Goal: Transaction & Acquisition: Purchase product/service

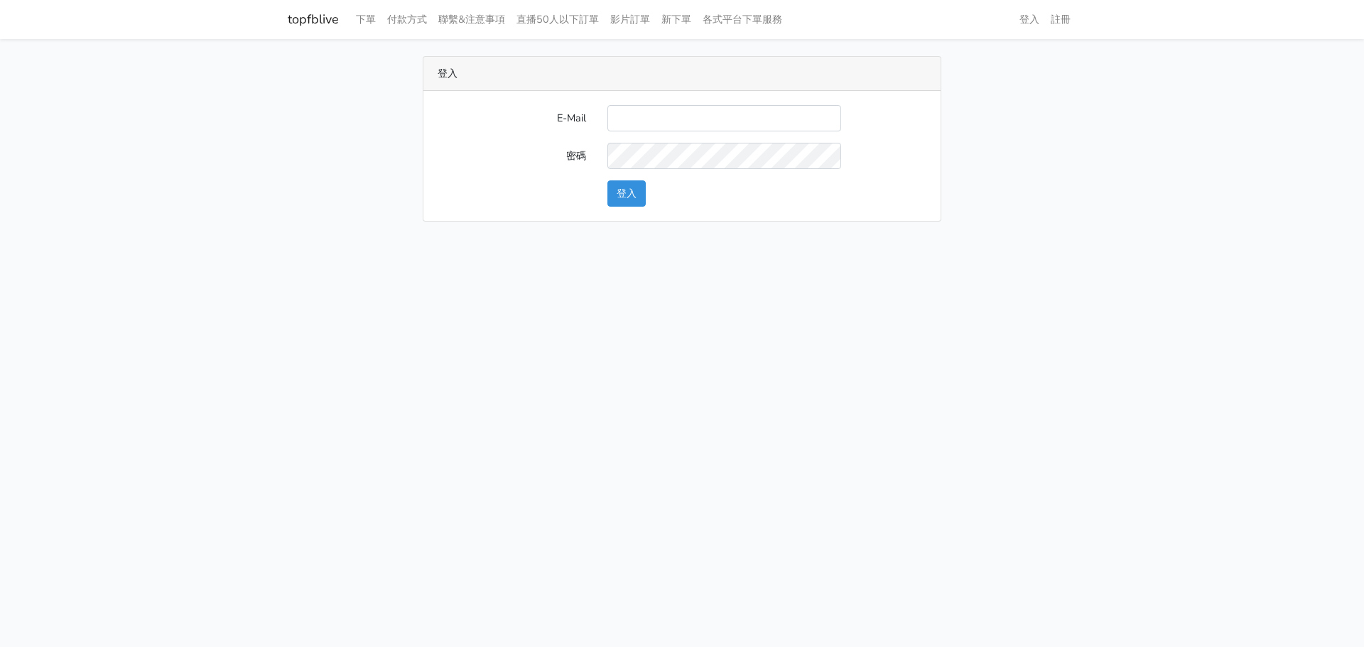
click at [651, 104] on div "E-Mail 密碼 登入" at bounding box center [682, 156] width 517 height 130
click at [667, 122] on input "E-Mail" at bounding box center [725, 118] width 234 height 26
type input "[EMAIL_ADDRESS][DOMAIN_NAME]"
click at [619, 199] on button "登入" at bounding box center [627, 193] width 38 height 26
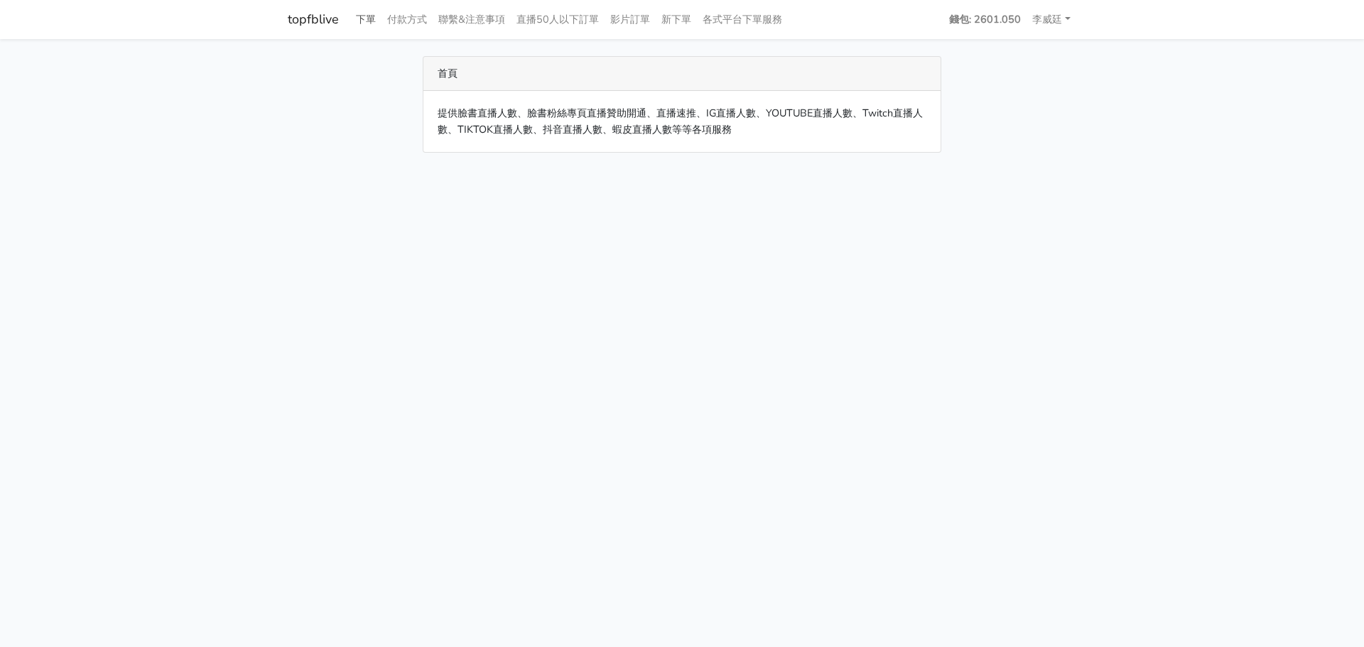
click at [366, 18] on link "下單" at bounding box center [365, 20] width 31 height 28
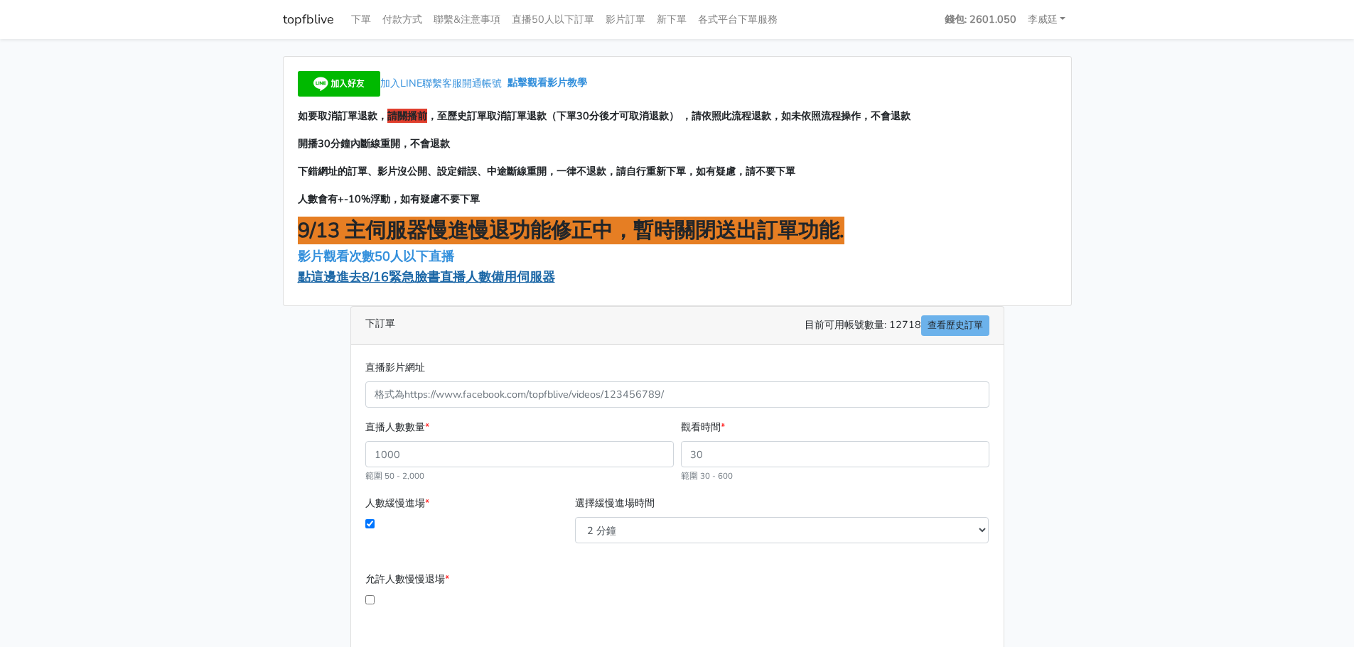
click at [407, 284] on span "點這邊進去8/16緊急臉書直播人數備用伺服器" at bounding box center [426, 277] width 257 height 17
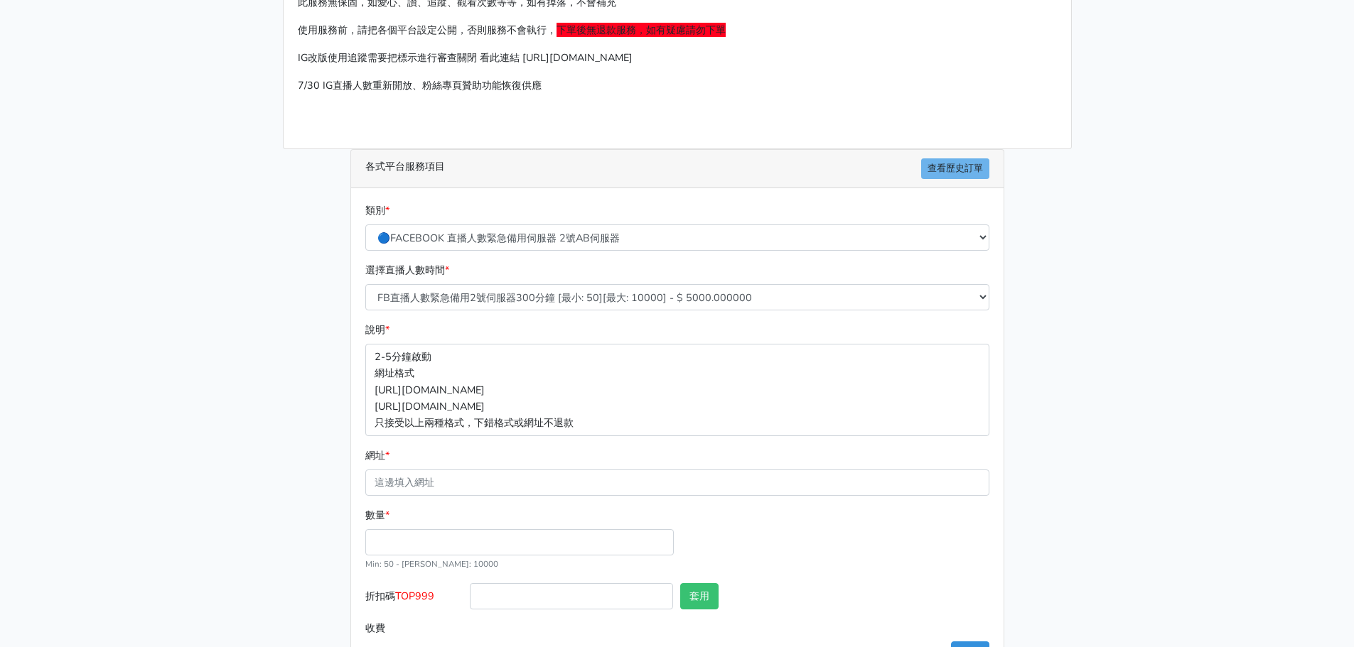
scroll to position [142, 0]
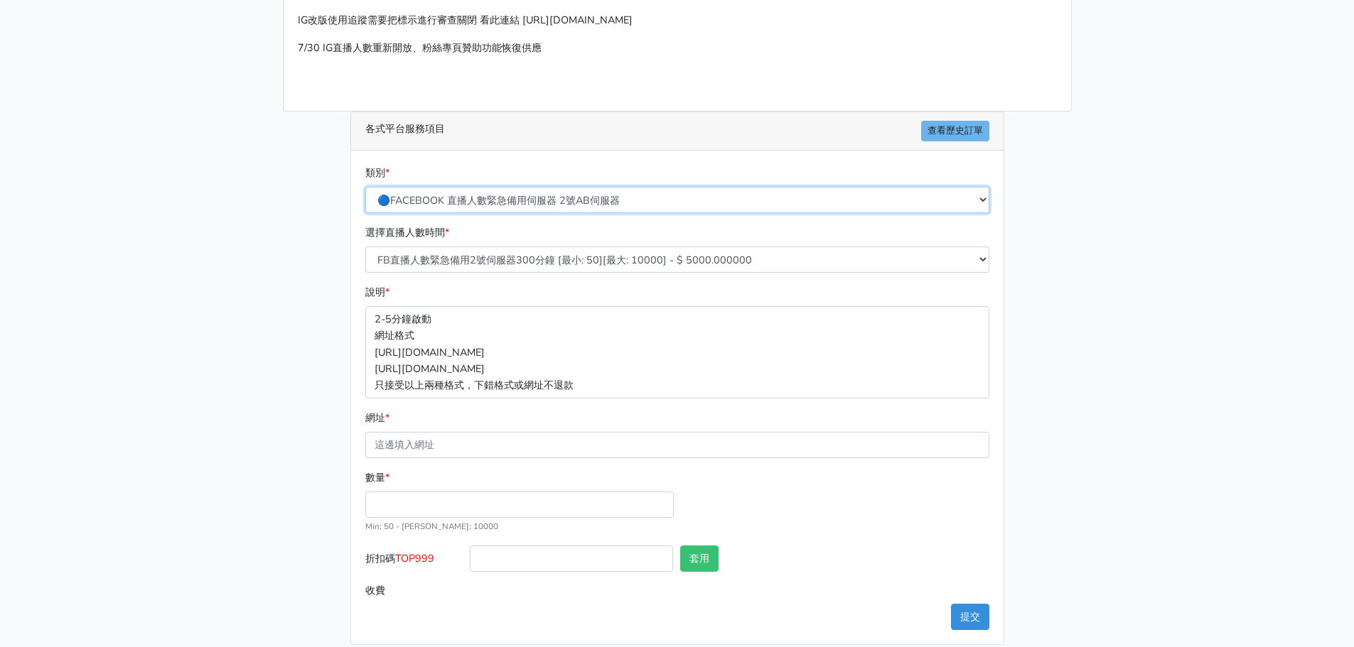
click at [523, 189] on select "🔵FACEBOOK 直播人數緊急備用伺服器 2號AB伺服器 🔵FACEBOOK 網軍專用貼文留言 安全保密 🔵9/30 FACEBOOK 直播人數緩慢進場緩慢…" at bounding box center [677, 200] width 624 height 26
select select "3/26熱門平台服務台灣粉絲IG YT FB TIKTOK"
click at [365, 188] on select "🔵FACEBOOK 直播人數緊急備用伺服器 2號AB伺服器 🔵FACEBOOK 網軍專用貼文留言 安全保密 🔵9/30 FACEBOOK 直播人數緩慢進場緩慢…" at bounding box center [677, 200] width 624 height 26
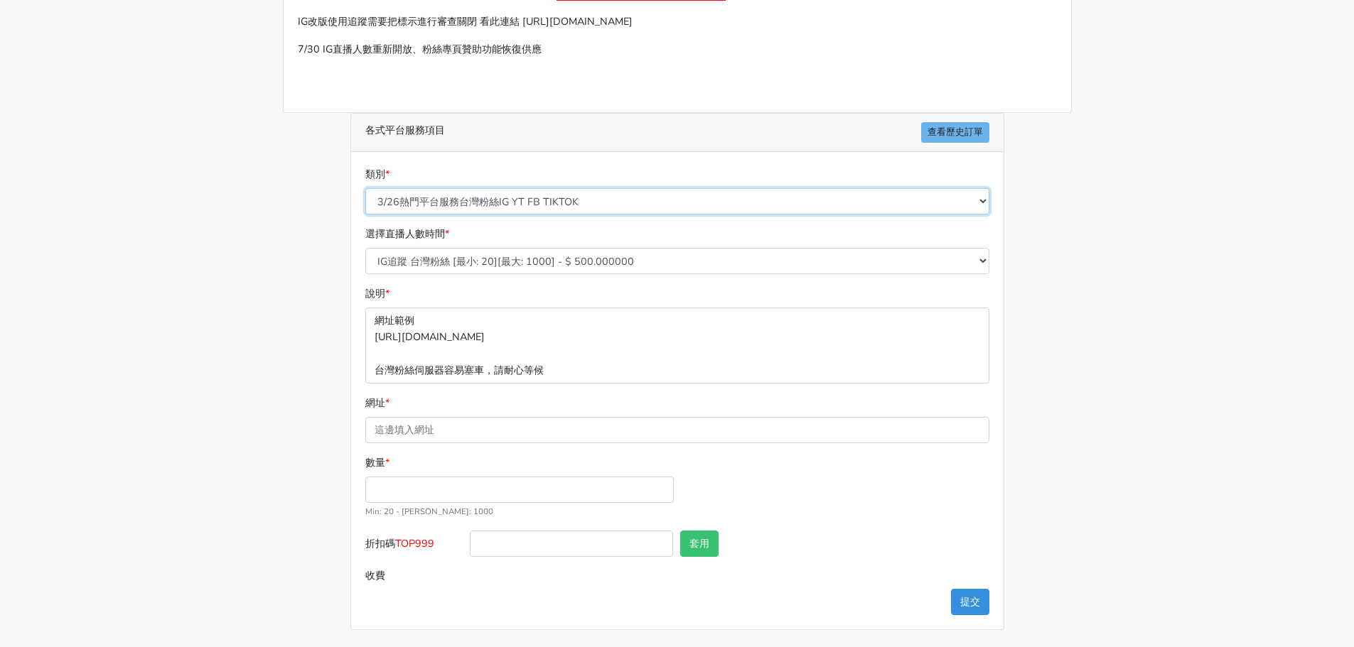
scroll to position [141, 0]
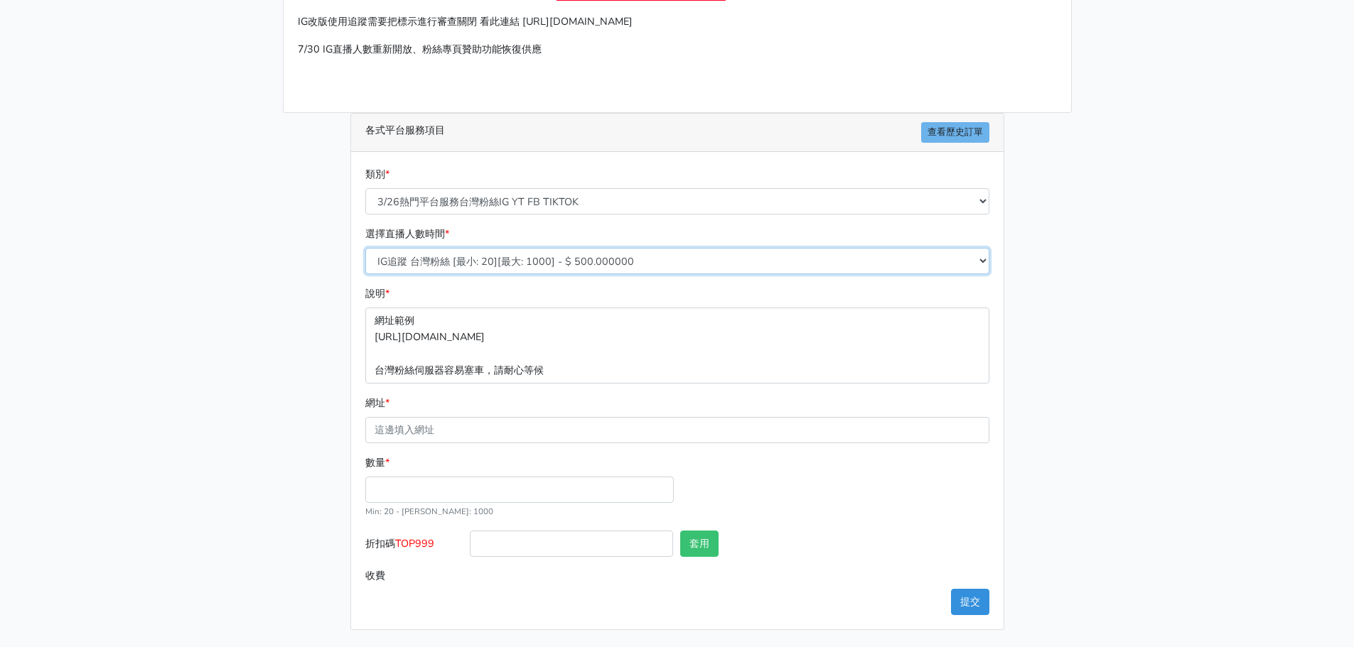
click at [484, 259] on select "IG追蹤 台灣粉絲 [最小: 20][最大: 1000] - $ 500.000000 IG愛心 台灣粉絲 [最小: 20][最大: 1000] - $ 35…" at bounding box center [677, 261] width 624 height 26
select select "665"
click at [365, 248] on select "IG追蹤 台灣粉絲 [最小: 20][最大: 1000] - $ 500.000000 IG愛心 台灣粉絲 [最小: 20][最大: 1000] - $ 35…" at bounding box center [677, 261] width 624 height 26
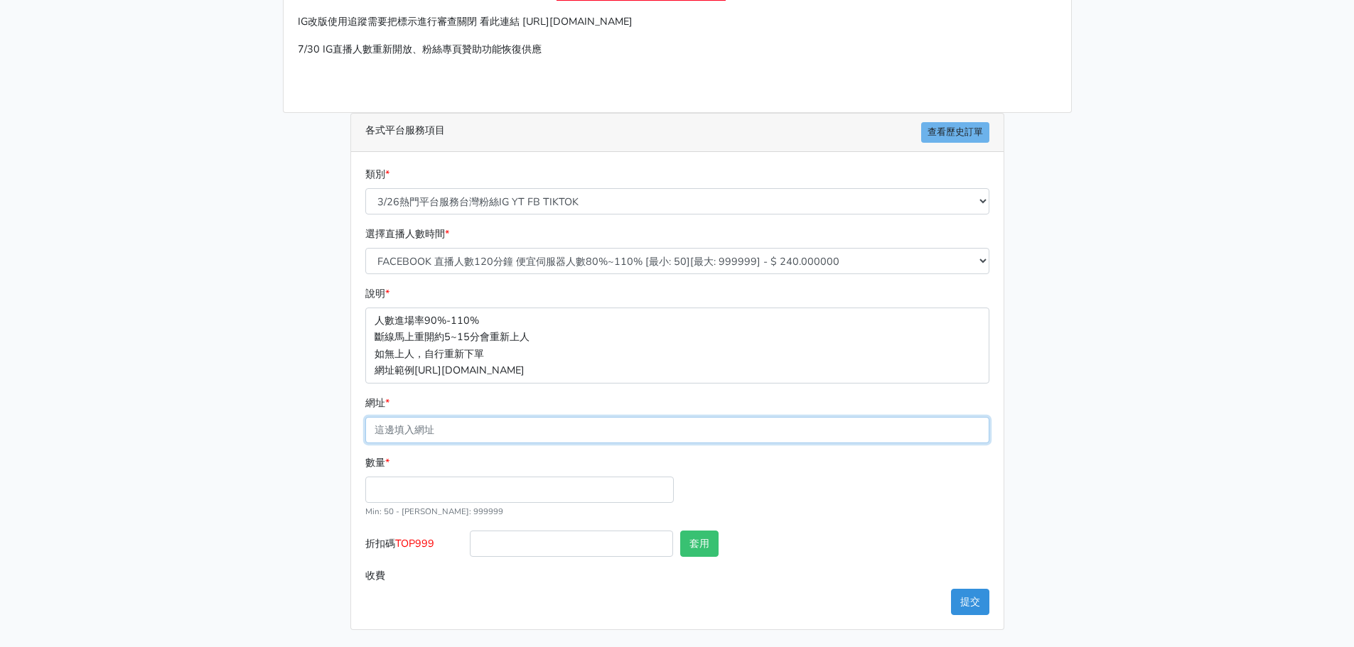
click at [425, 417] on input "網址 *" at bounding box center [677, 430] width 624 height 26
paste input "[URL][DOMAIN_NAME][DOMAIN_NAME]"
type input "https://www.facebook.com/applestarry.shop/videos/24587646427591637"
click at [385, 487] on input "數量 *" at bounding box center [519, 490] width 308 height 26
type input "100"
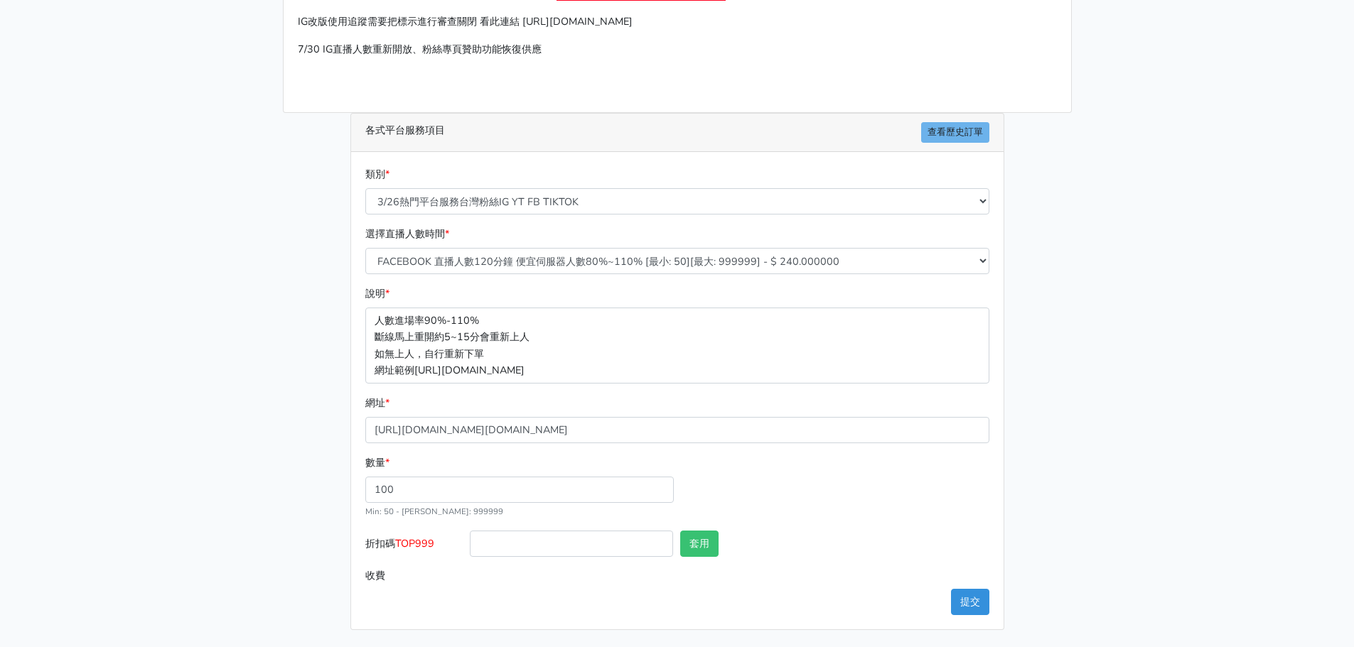
type input "24.000"
drag, startPoint x: 442, startPoint y: 542, endPoint x: 399, endPoint y: 548, distance: 43.7
click at [399, 548] on label "折扣碼 TOP999" at bounding box center [414, 547] width 105 height 32
copy span "TOP999"
click at [554, 548] on input "折扣碼 TOP999" at bounding box center [571, 544] width 203 height 26
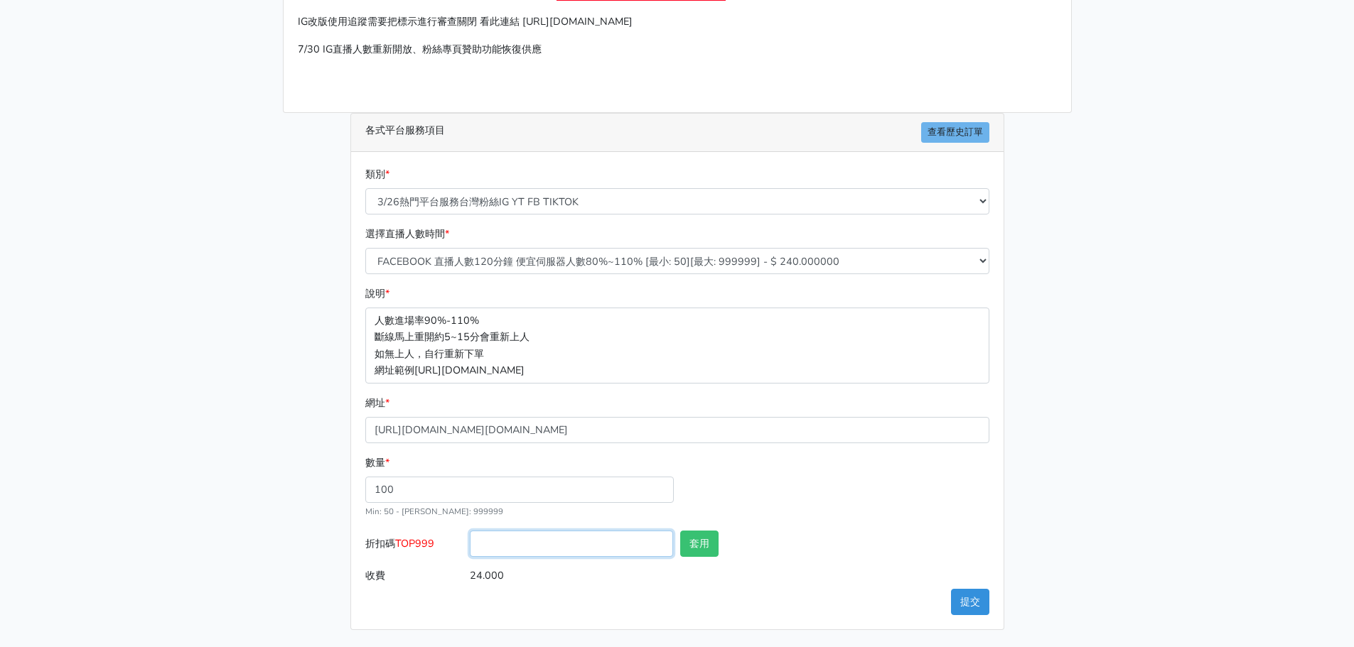
paste input "TOP999"
type input "TOP999"
click at [692, 544] on button "套用" at bounding box center [699, 544] width 38 height 26
type input "套用失敗"
click at [977, 606] on button "提交" at bounding box center [970, 602] width 38 height 26
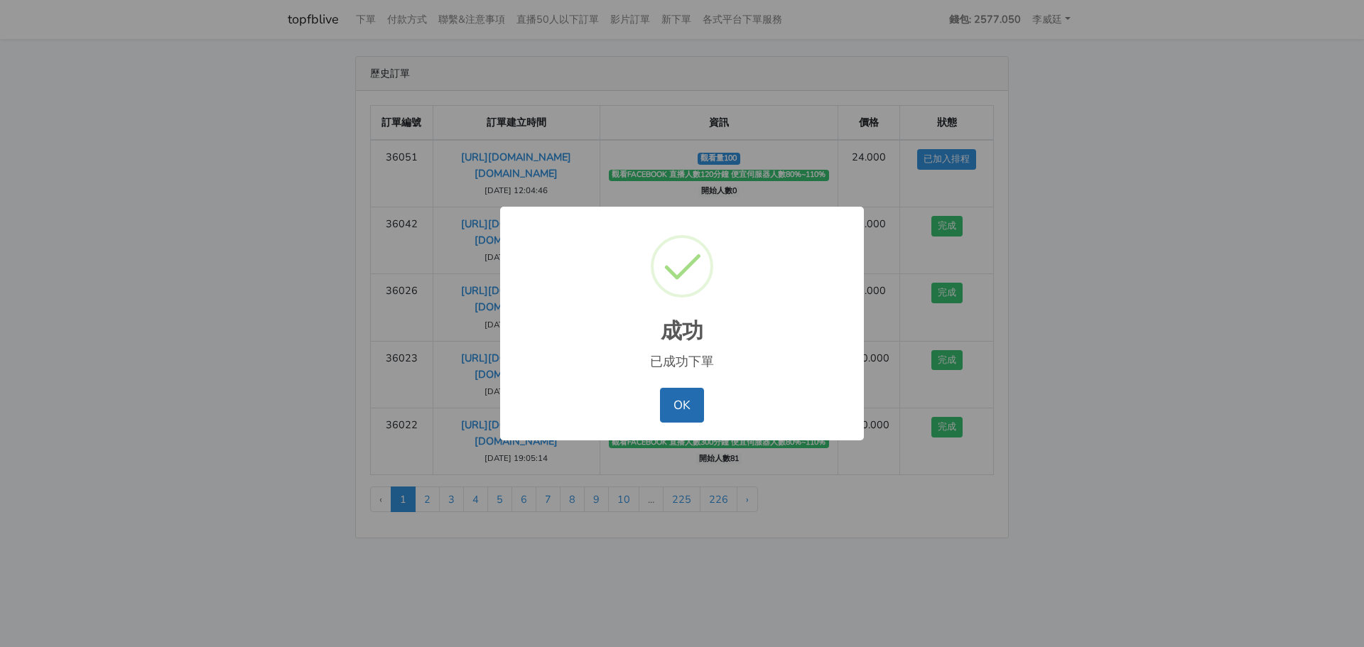
click at [699, 407] on button "OK" at bounding box center [681, 405] width 43 height 34
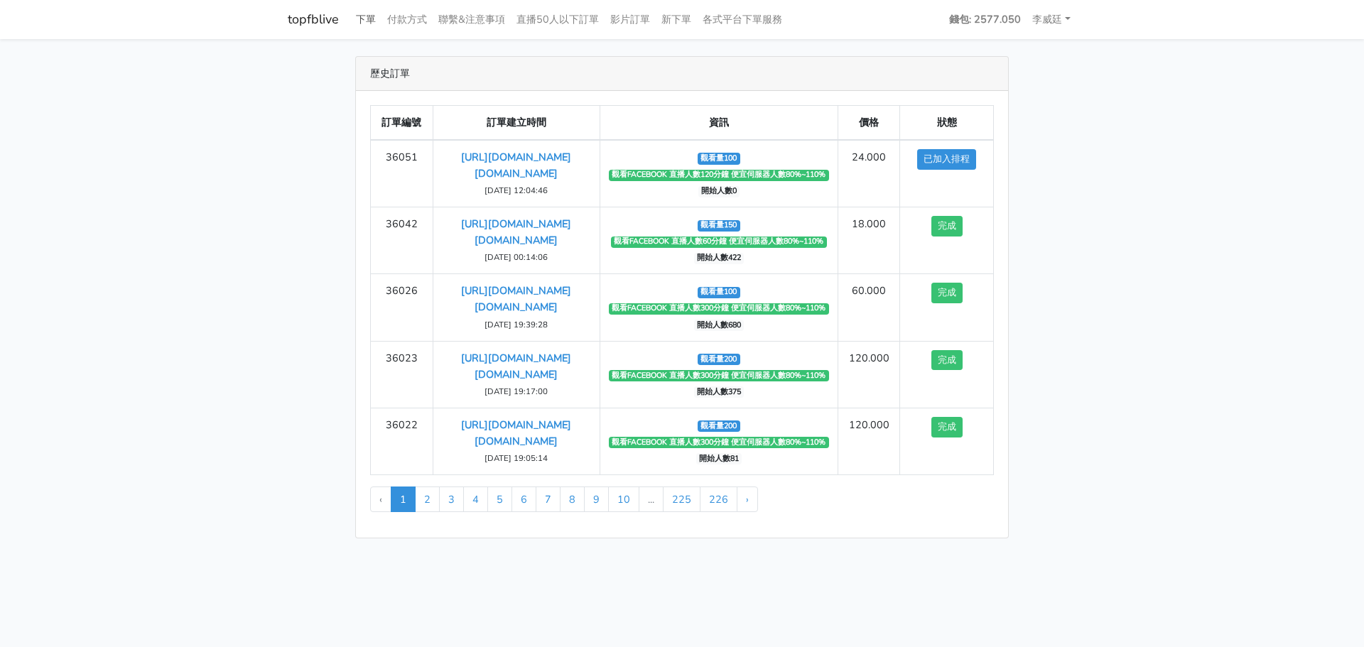
click at [373, 22] on link "下單" at bounding box center [365, 20] width 31 height 28
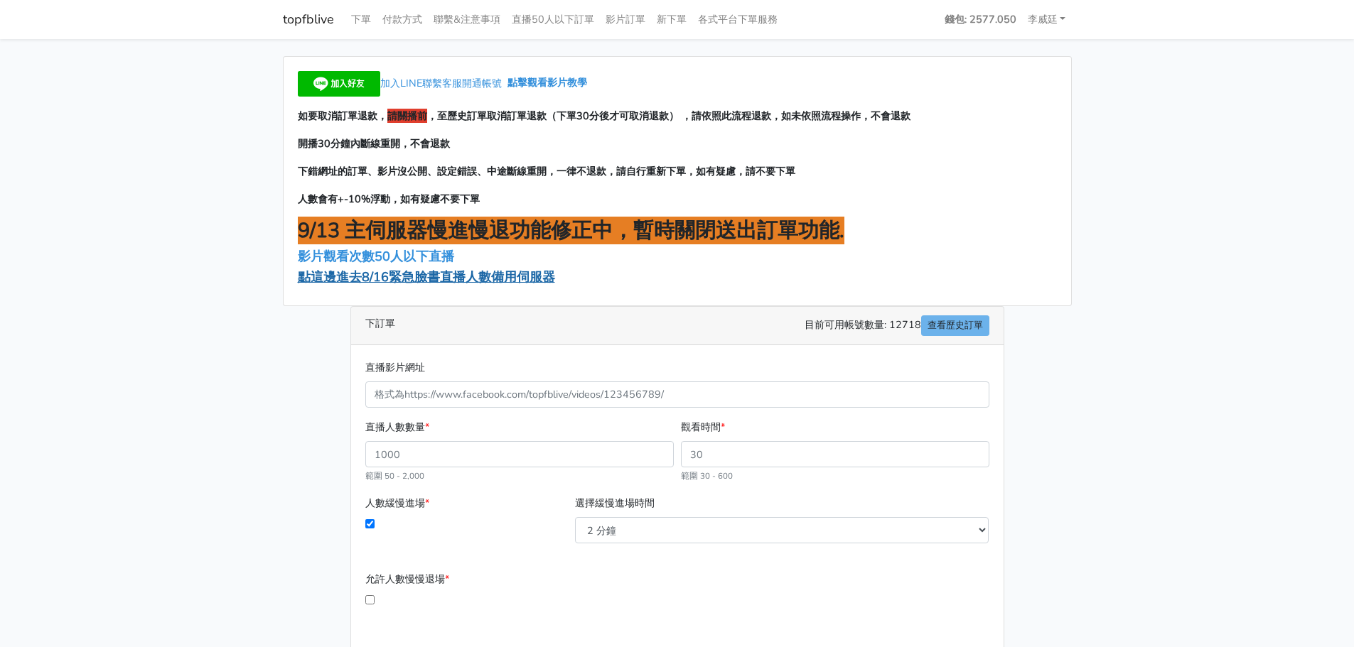
click at [390, 279] on span "點這邊進去8/16緊急臉書直播人數備用伺服器" at bounding box center [426, 277] width 257 height 17
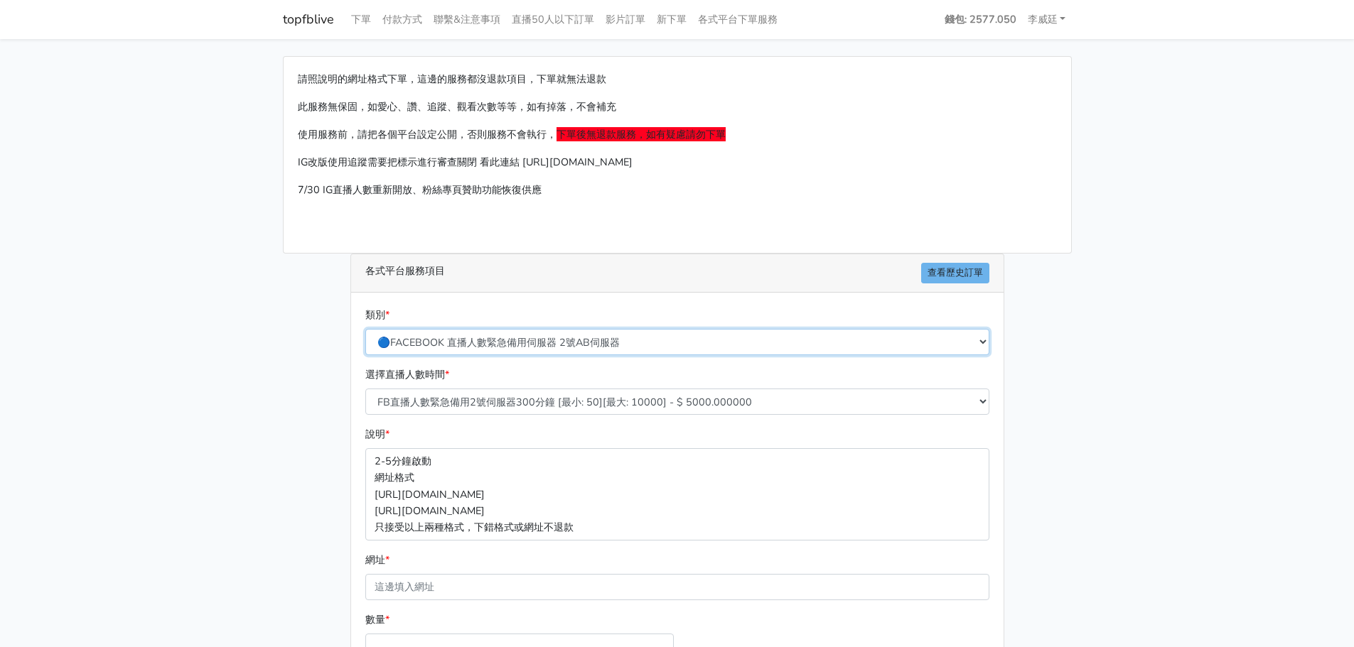
click at [496, 339] on select "🔵FACEBOOK 直播人數緊急備用伺服器 2號AB伺服器 🔵FACEBOOK 網軍專用貼文留言 安全保密 🔵9/30 FACEBOOK 直播人數緩慢進場緩慢…" at bounding box center [677, 342] width 624 height 26
select select "3/26熱門平台服務台灣粉絲IG YT FB TIKTOK"
click at [365, 329] on select "🔵FACEBOOK 直播人數緊急備用伺服器 2號AB伺服器 🔵FACEBOOK 網軍專用貼文留言 安全保密 🔵9/30 FACEBOOK 直播人數緩慢進場緩慢…" at bounding box center [677, 342] width 624 height 26
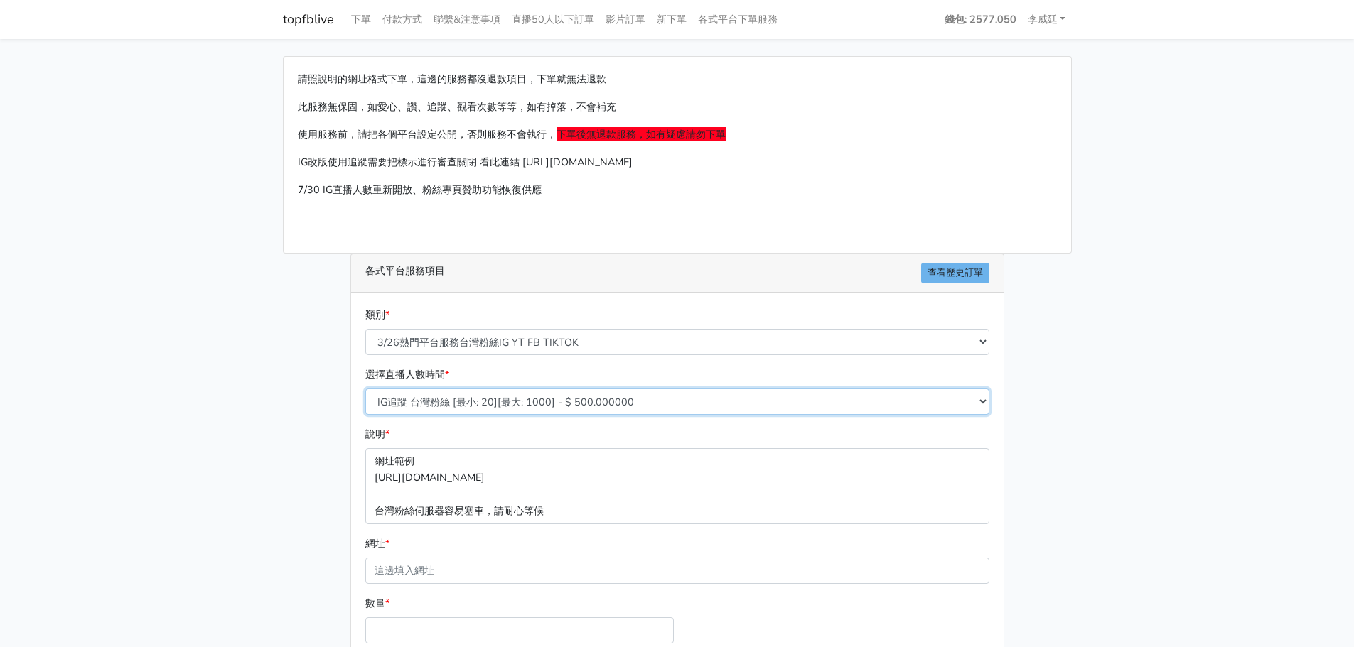
click at [460, 403] on select "IG追蹤 台灣粉絲 [最小: 20][最大: 1000] - $ 500.000000 IG愛心 台灣粉絲 [最小: 20][最大: 1000] - $ 35…" at bounding box center [677, 402] width 624 height 26
select select "665"
click at [365, 389] on select "IG追蹤 台灣粉絲 [最小: 20][最大: 1000] - $ 500.000000 IG愛心 台灣粉絲 [最小: 20][最大: 1000] - $ 35…" at bounding box center [677, 402] width 624 height 26
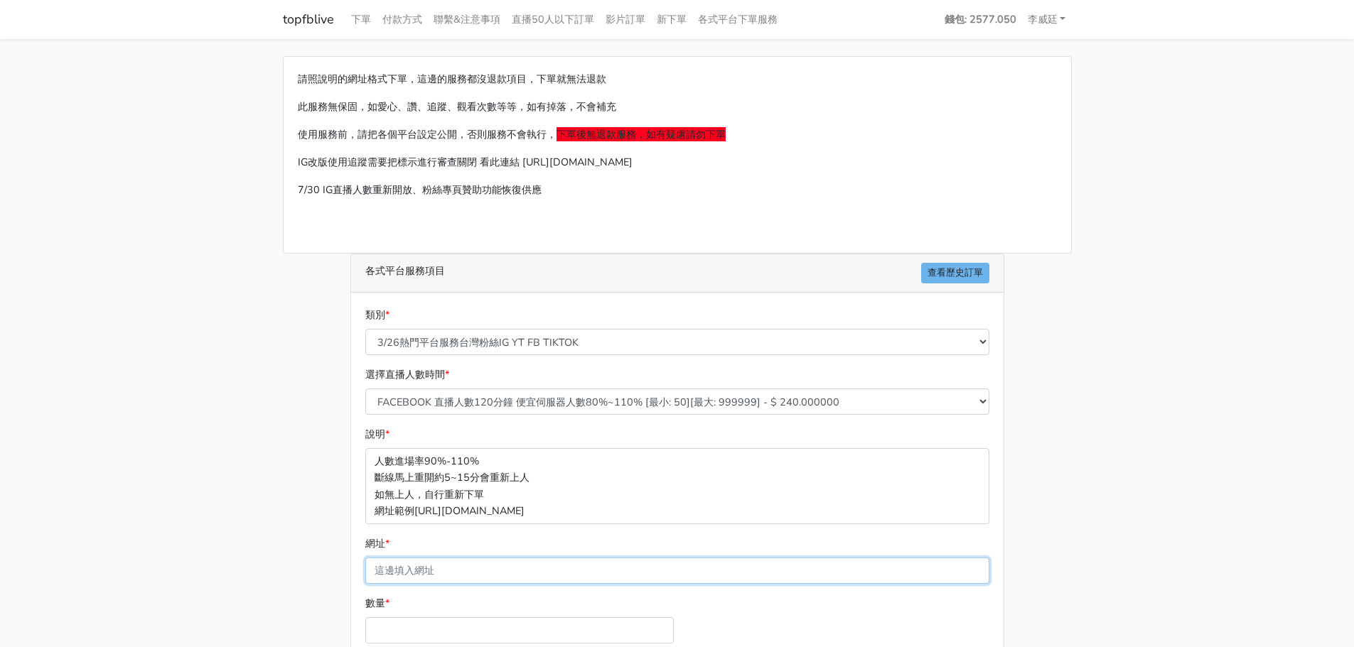
click at [419, 567] on input "網址 *" at bounding box center [677, 571] width 624 height 26
paste input "TOP999"
type input "TOP999"
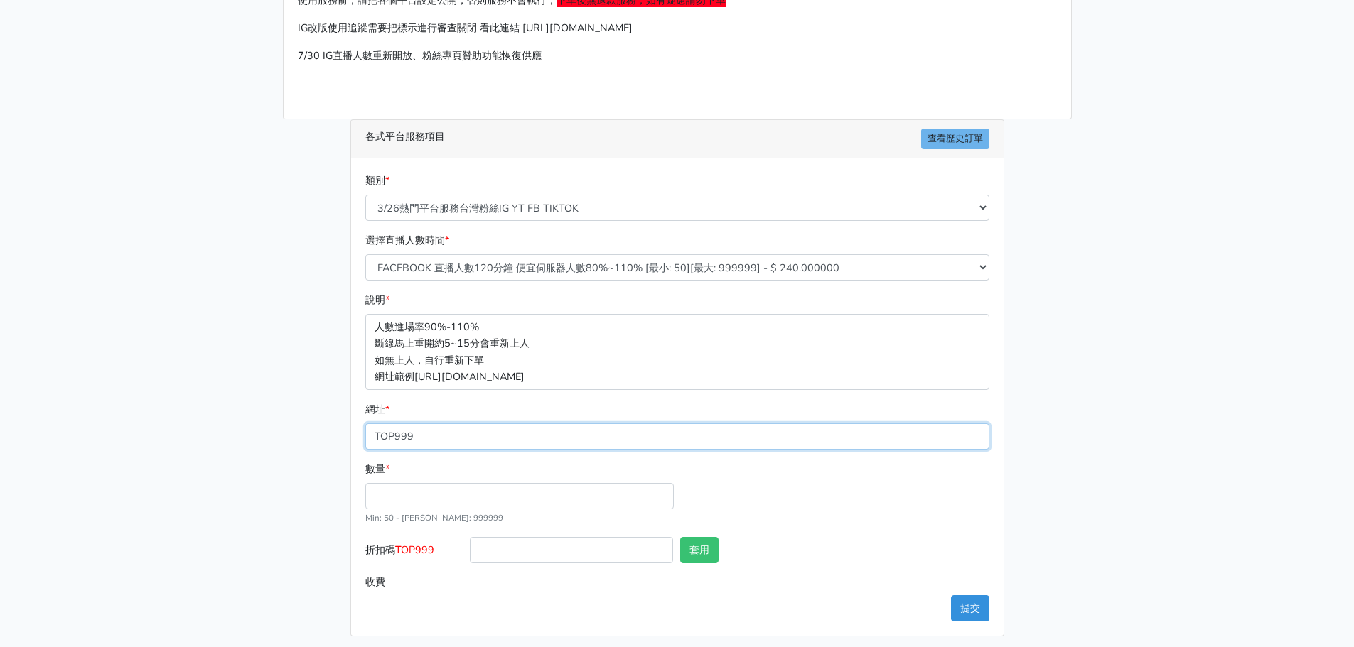
scroll to position [141, 0]
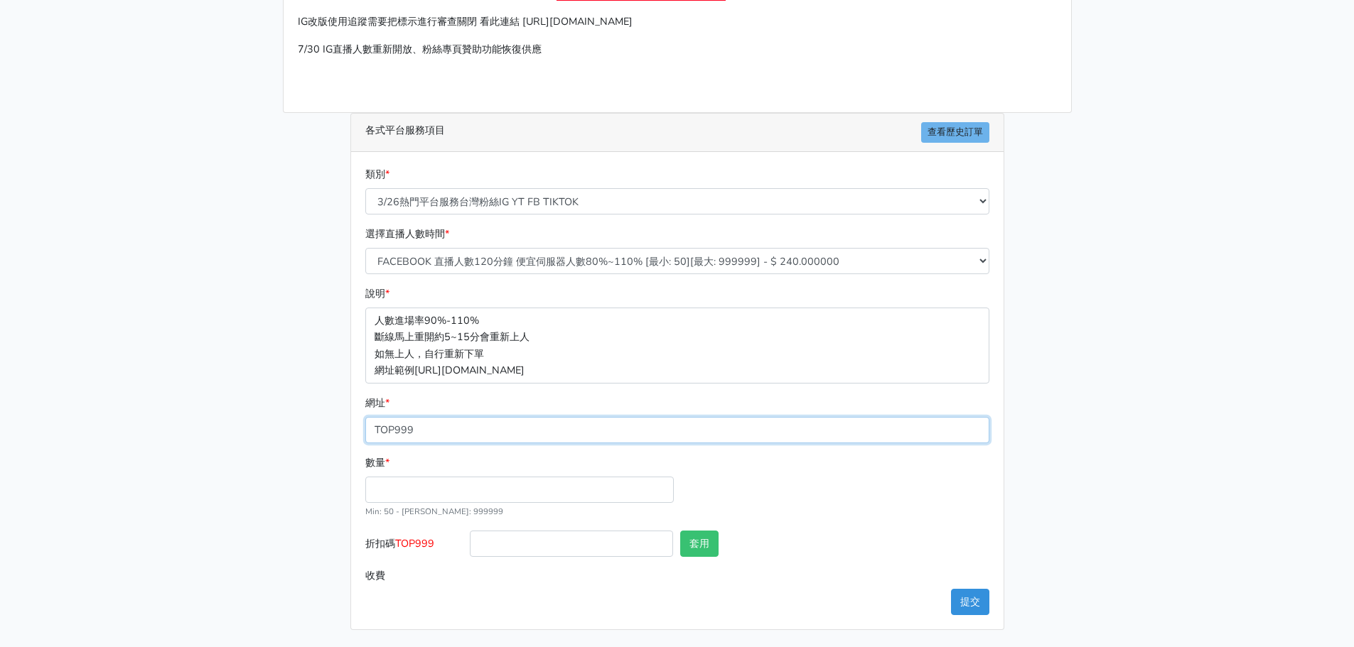
drag, startPoint x: 426, startPoint y: 428, endPoint x: 312, endPoint y: 421, distance: 113.9
click at [312, 421] on div "請照說明的網址格式下單，這邊的服務都沒退款項目，下單就無法退款 此服務無保固，如愛心、讚、追蹤、觀看次數等等，如有掉落，不會補充 使用服務前，請把各個平台設定…" at bounding box center [677, 272] width 810 height 715
click at [429, 426] on input "網址 *" at bounding box center [677, 430] width 624 height 26
paste input "https://www.facebook.com/applestarry.shop/videos/24587646427591637"
type input "https://www.facebook.com/applestarry.shop/videos/24587646427591637"
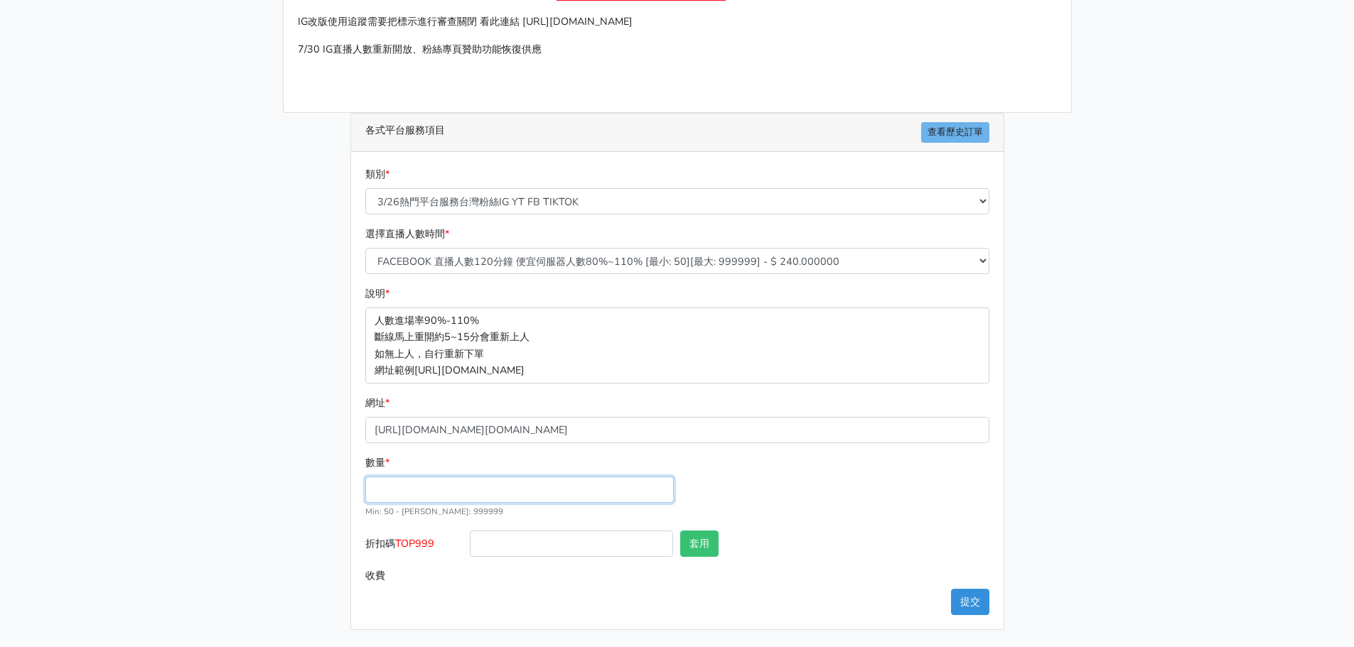
click at [404, 499] on input "數量 *" at bounding box center [519, 490] width 308 height 26
type input "50"
type input "12.000"
drag, startPoint x: 443, startPoint y: 544, endPoint x: 397, endPoint y: 536, distance: 46.8
click at [397, 536] on label "折扣碼 TOP999" at bounding box center [414, 547] width 105 height 32
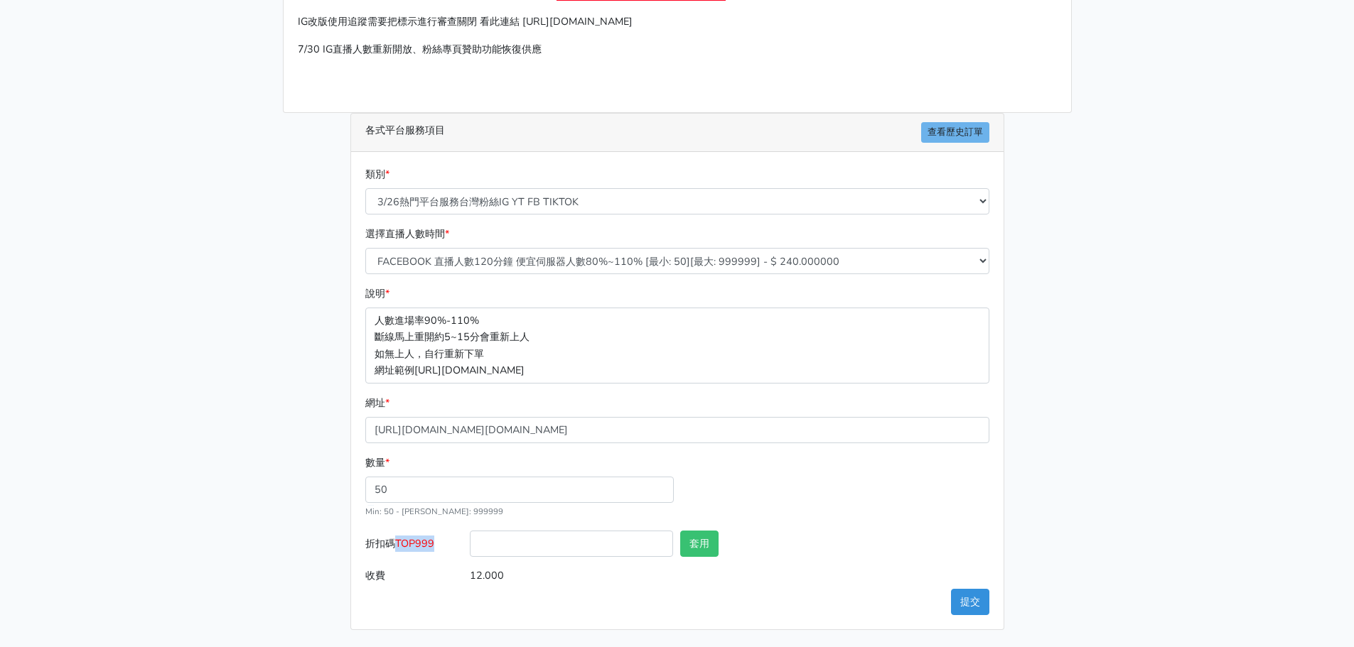
copy label "TOP999"
click at [559, 554] on input "折扣碼 TOP999" at bounding box center [571, 544] width 203 height 26
click at [887, 566] on input "12.000" at bounding box center [729, 576] width 519 height 26
click at [969, 605] on button "提交" at bounding box center [970, 602] width 38 height 26
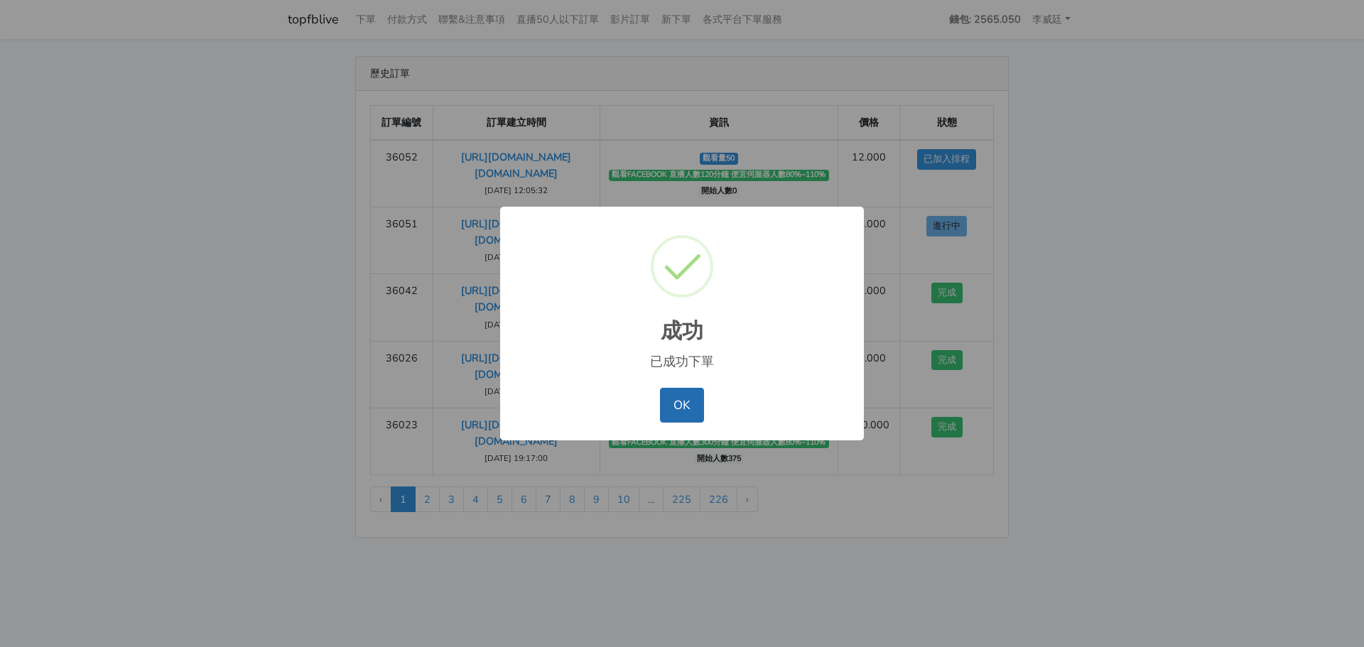
click at [687, 396] on button "OK" at bounding box center [681, 405] width 43 height 34
